Goal: Task Accomplishment & Management: Complete application form

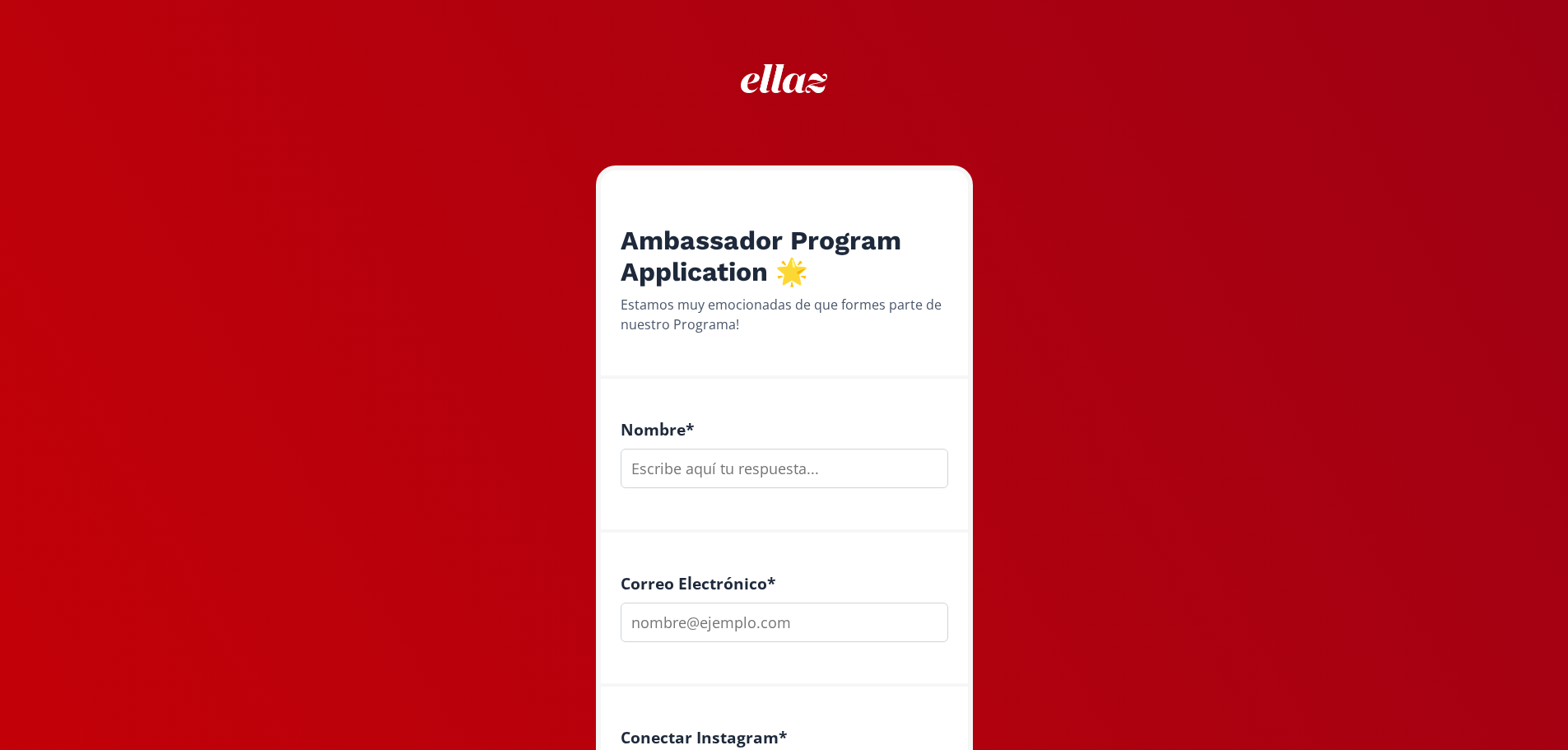
click at [877, 453] on input "text" at bounding box center [785, 468] width 328 height 40
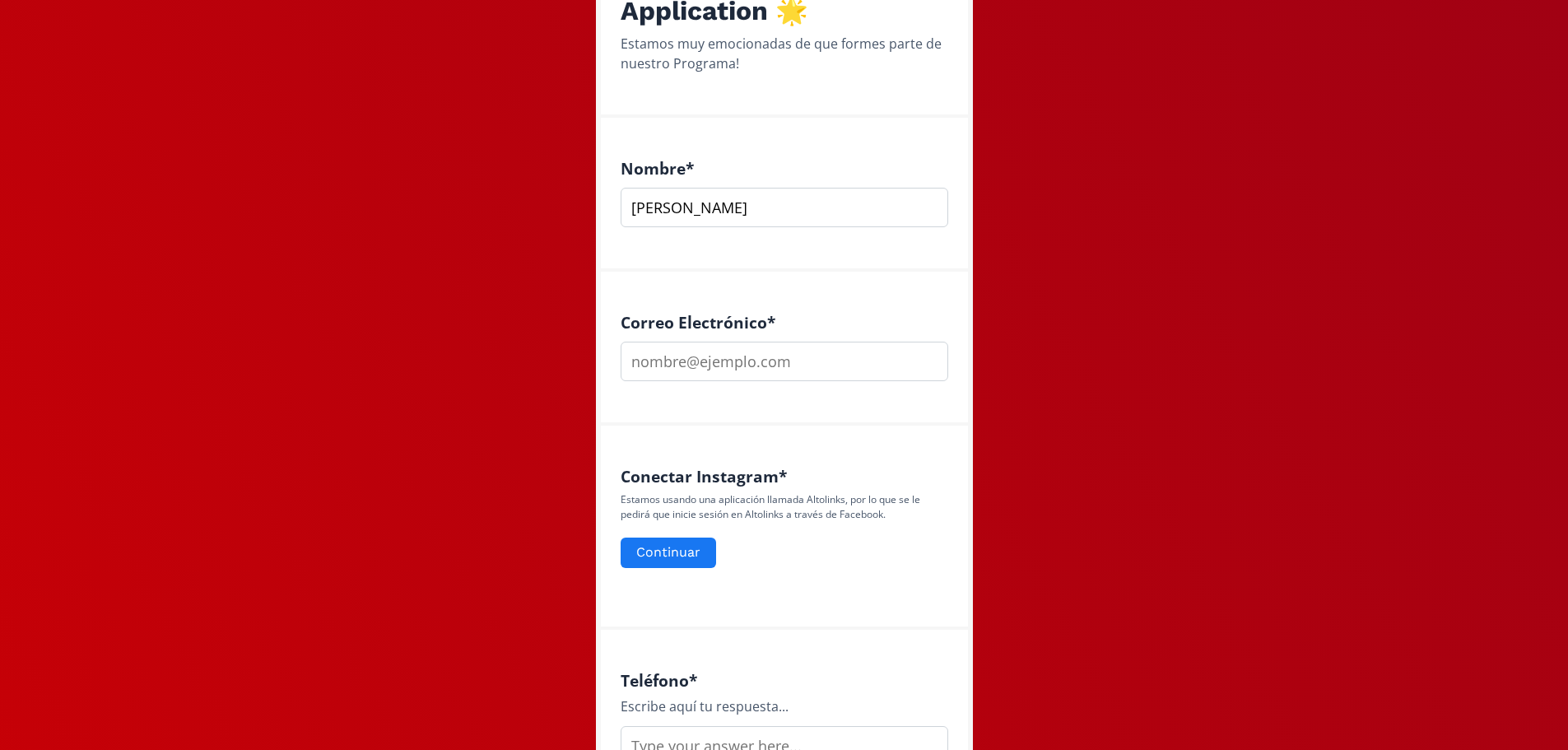
type input "[PERSON_NAME]"
click at [855, 375] on input "email" at bounding box center [785, 361] width 328 height 40
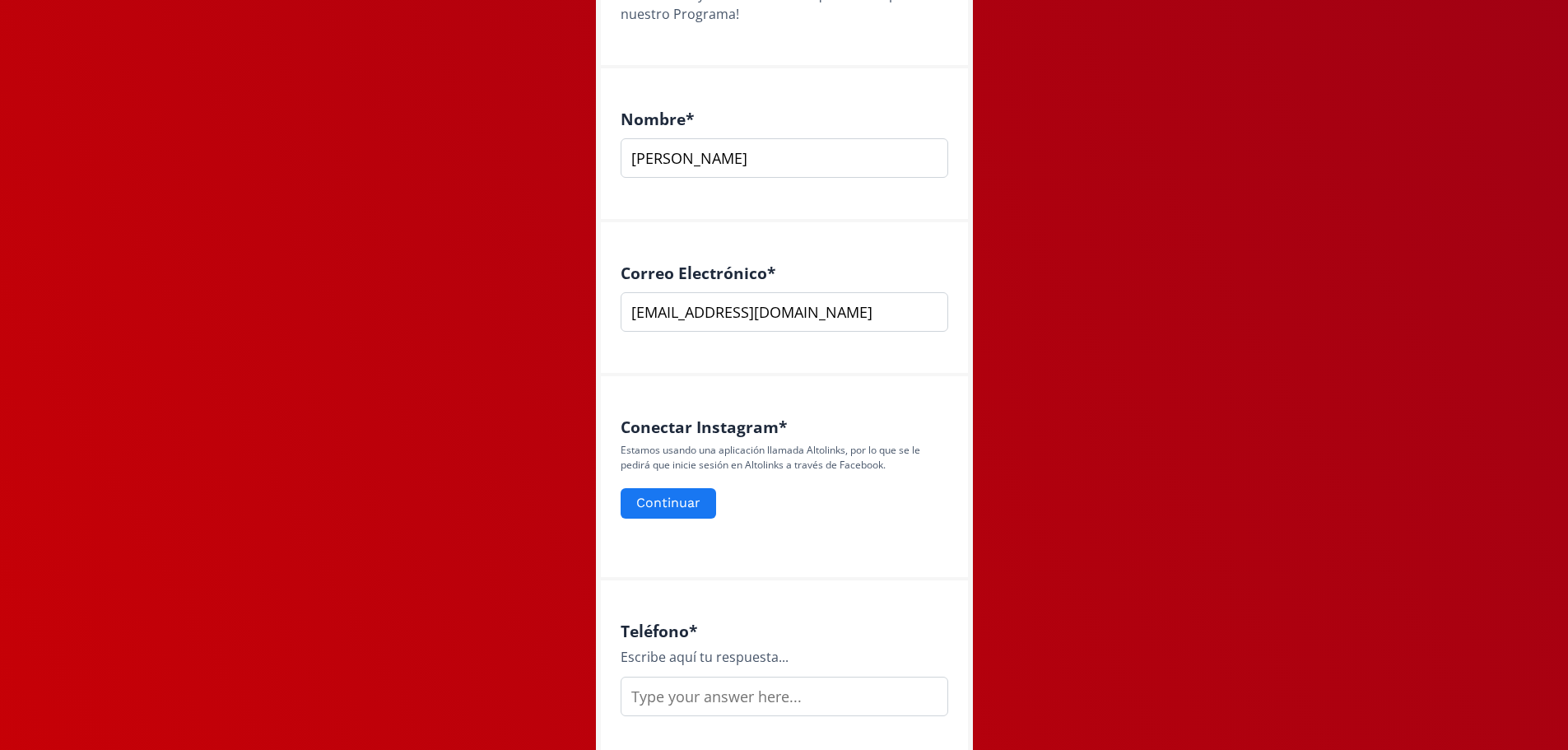
scroll to position [311, 0]
type input "[EMAIL_ADDRESS][DOMAIN_NAME]"
click at [686, 510] on button "Continuar" at bounding box center [669, 503] width 101 height 35
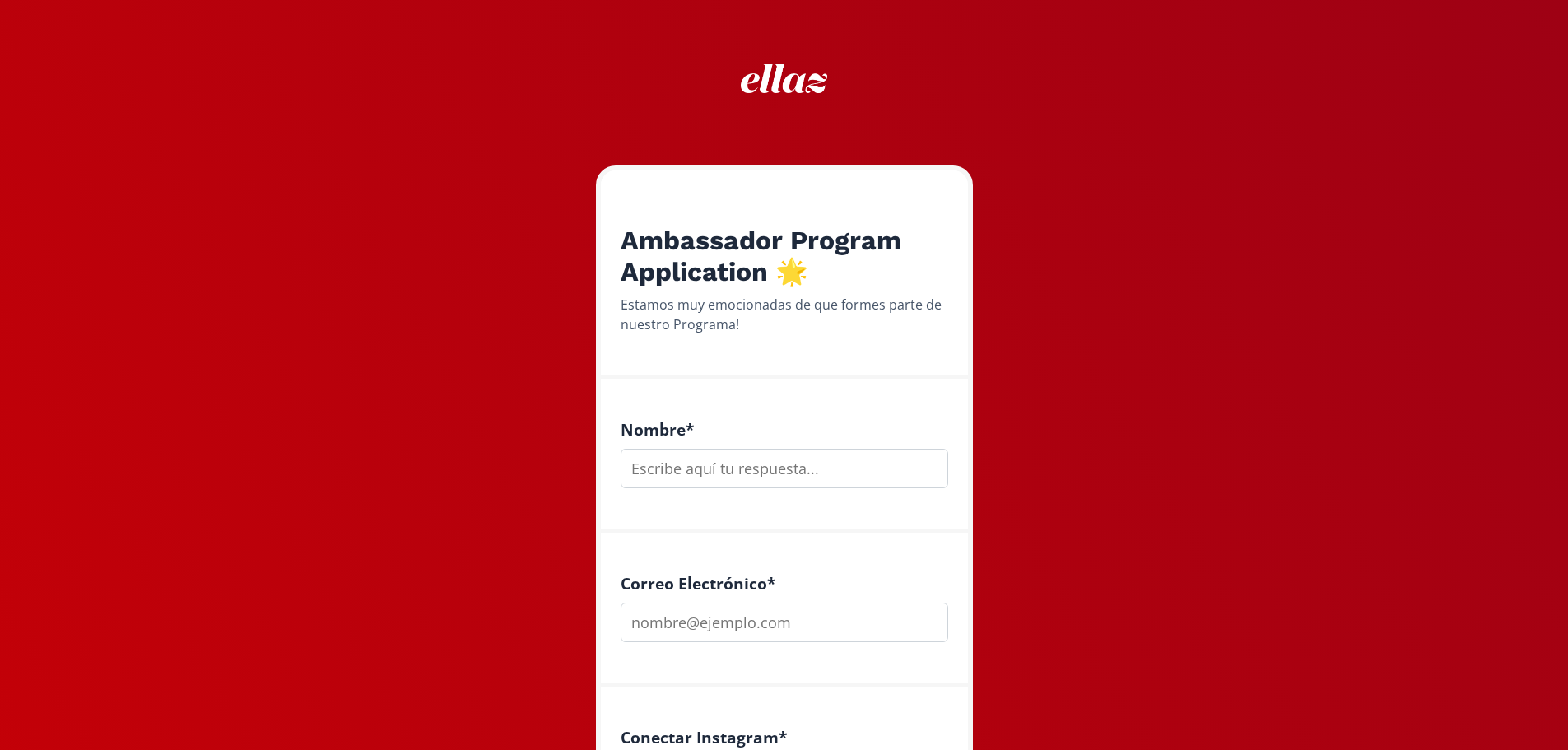
click at [909, 465] on input "text" at bounding box center [785, 468] width 328 height 40
type input "[PERSON_NAME]"
click at [867, 621] on input "email" at bounding box center [785, 622] width 328 height 40
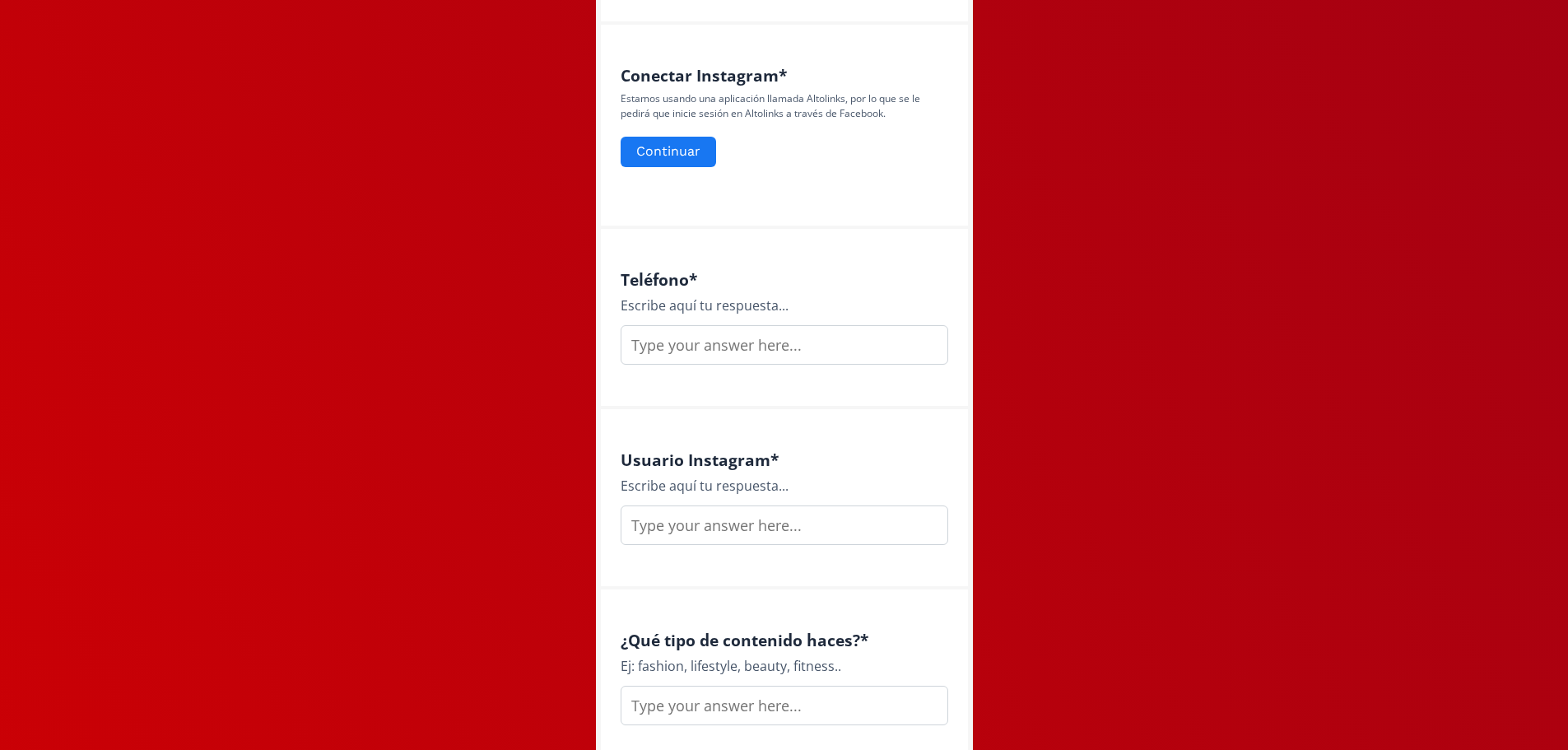
scroll to position [569, 0]
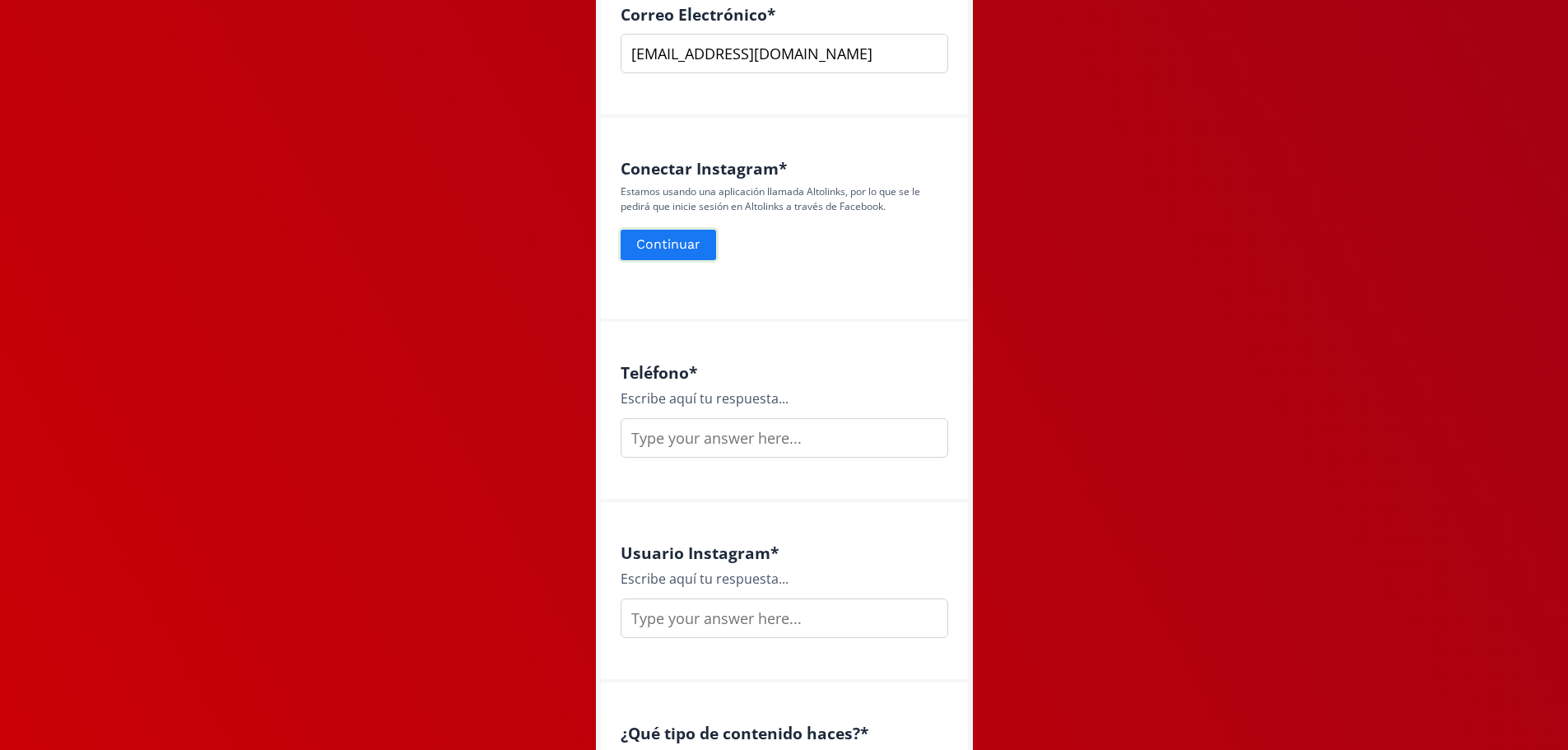
type input "[EMAIL_ADDRESS][DOMAIN_NAME]"
click at [691, 247] on button "Continuar" at bounding box center [669, 245] width 101 height 35
